Goal: Task Accomplishment & Management: Use online tool/utility

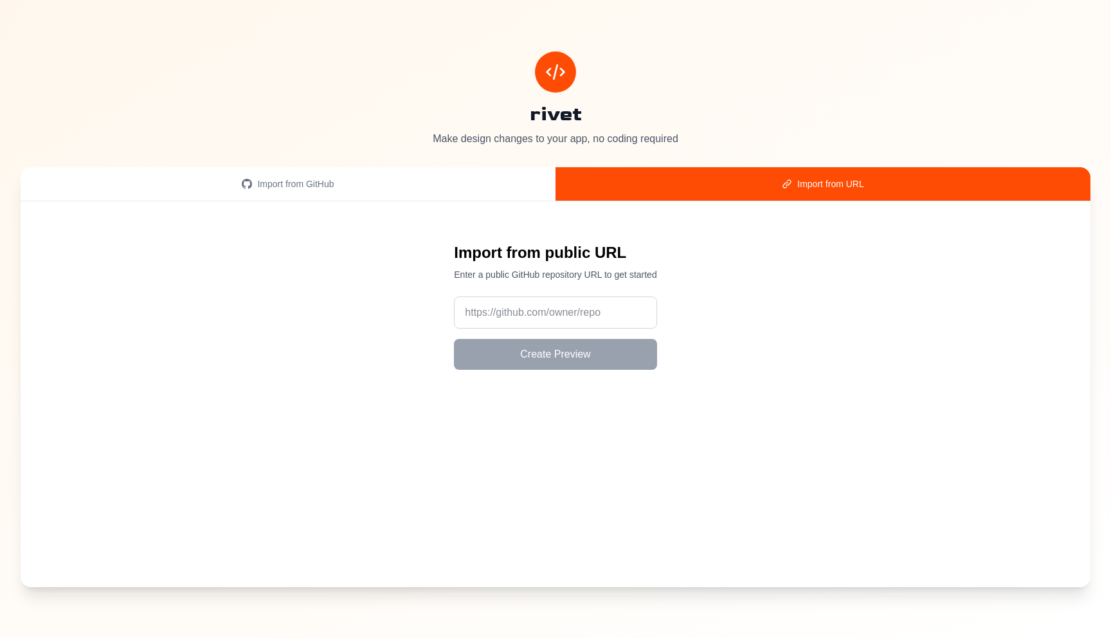
click at [812, 186] on div "Import from URL" at bounding box center [823, 183] width 504 height 13
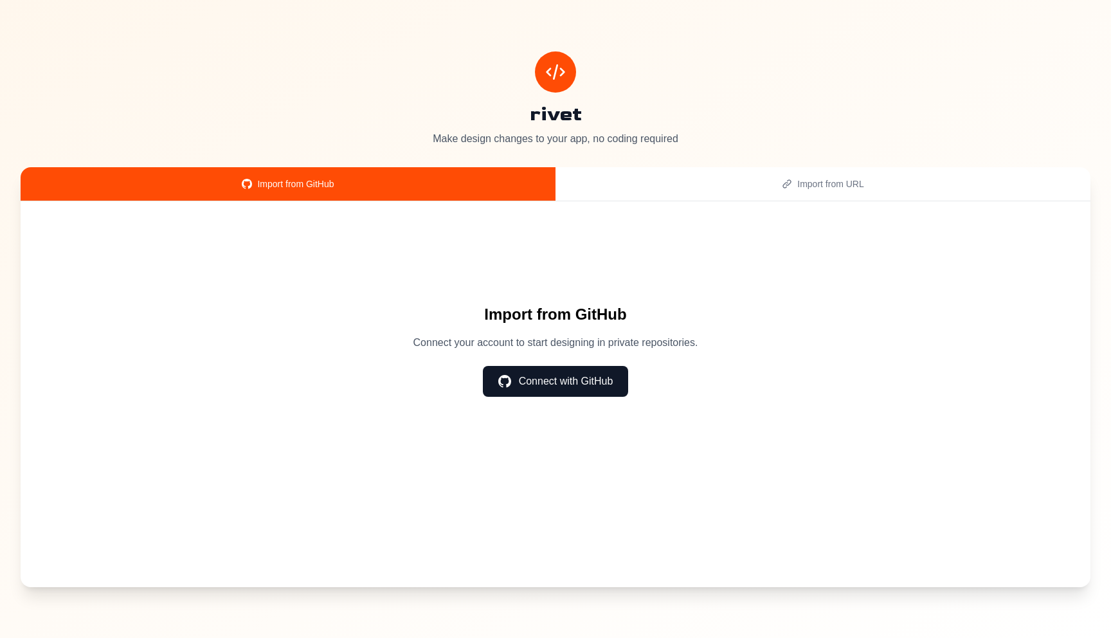
click at [412, 188] on div "Import from GitHub" at bounding box center [288, 183] width 504 height 13
click at [605, 382] on button "Connect with GitHub" at bounding box center [556, 381] width 146 height 31
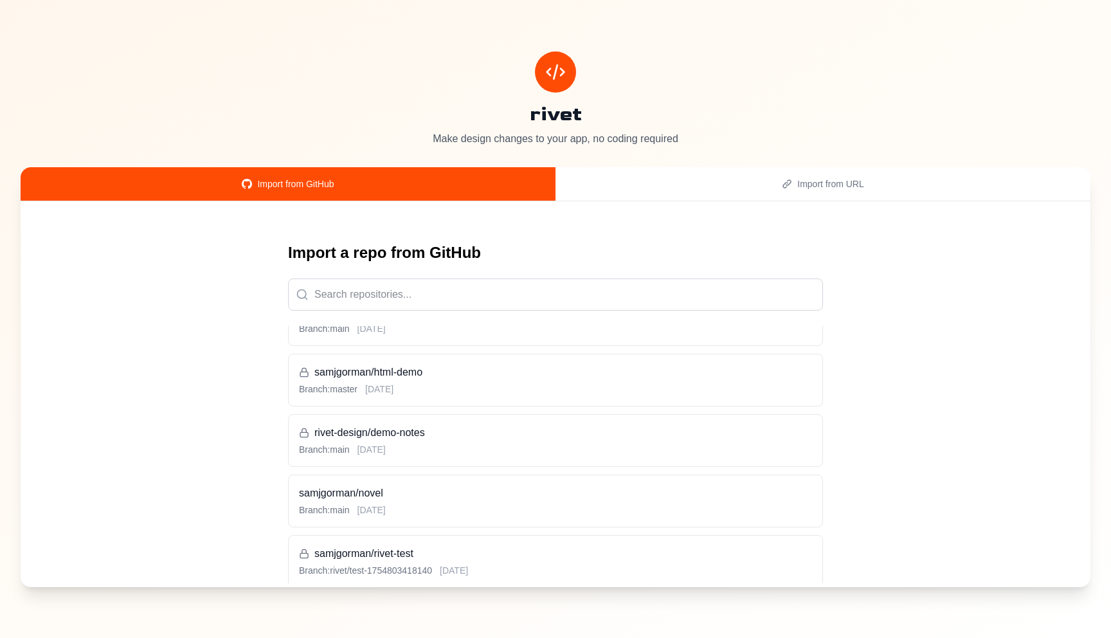
scroll to position [347, 0]
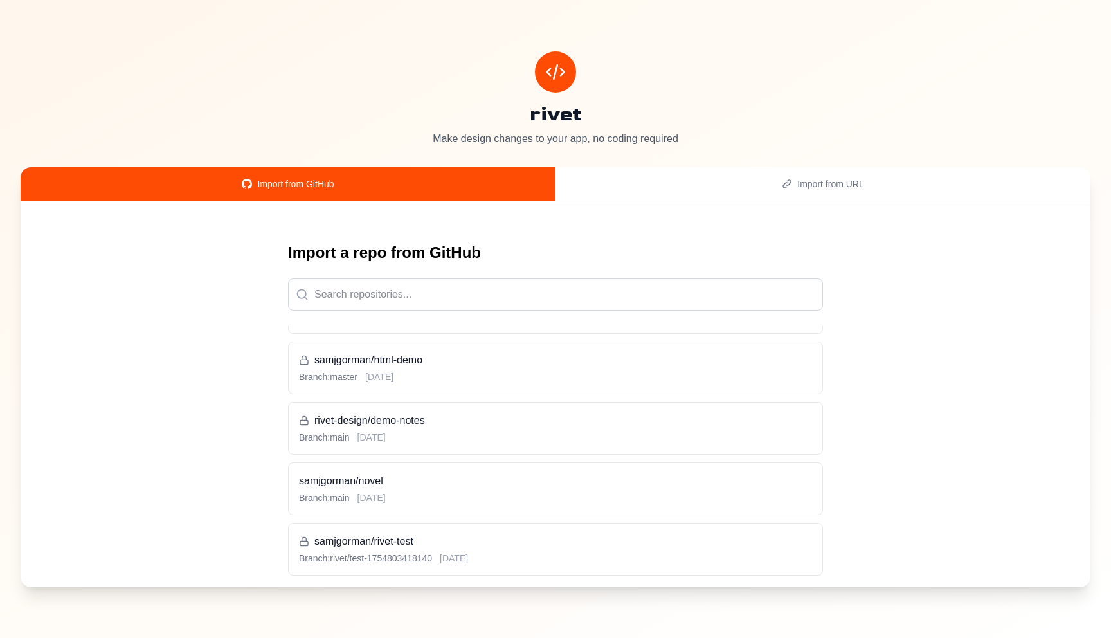
click at [487, 433] on div "Branch: main [DATE]" at bounding box center [555, 437] width 513 height 13
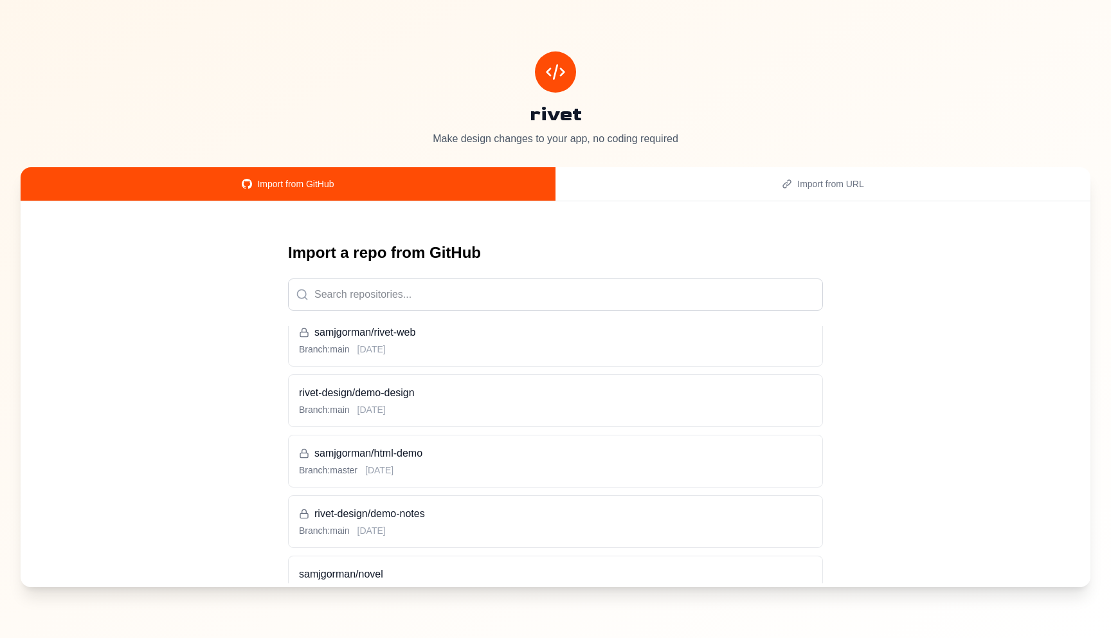
scroll to position [256, 0]
click at [518, 386] on h3 "rivet-design/demo-design" at bounding box center [555, 390] width 513 height 15
